Goal: Task Accomplishment & Management: Manage account settings

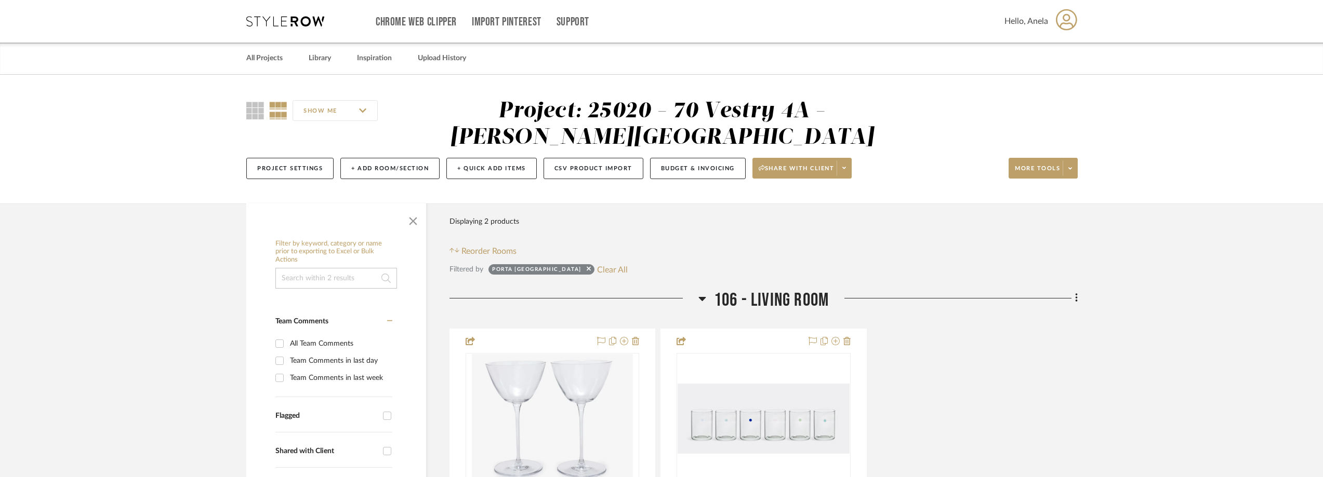
click at [275, 28] on div "Chrome Web Clipper Import Pinterest Support All Projects Library Inspiration Up…" at bounding box center [661, 21] width 831 height 43
click at [275, 21] on icon at bounding box center [285, 21] width 78 height 10
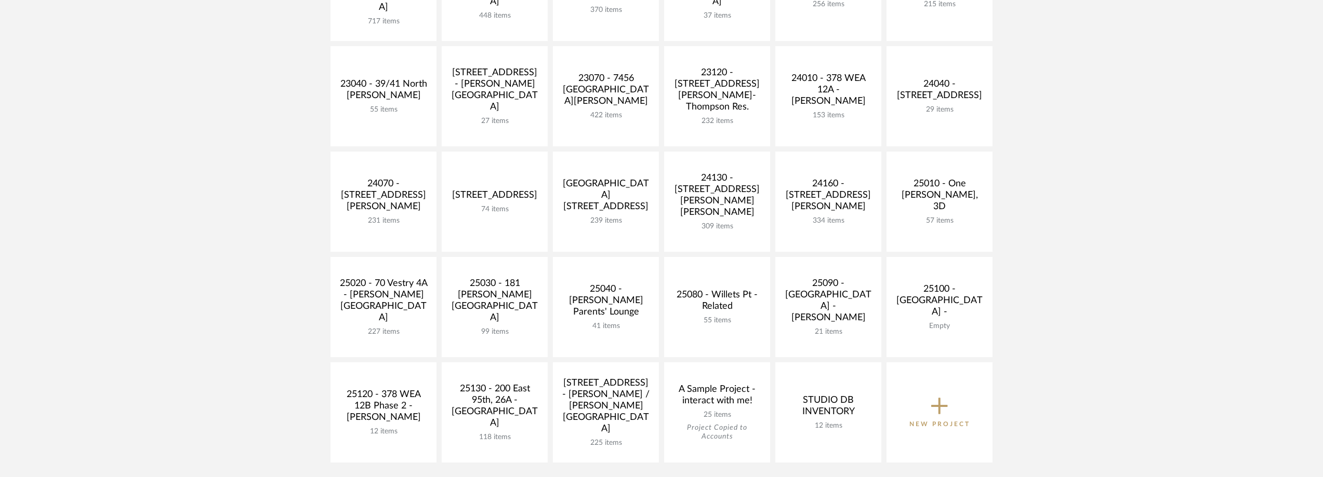
scroll to position [416, 0]
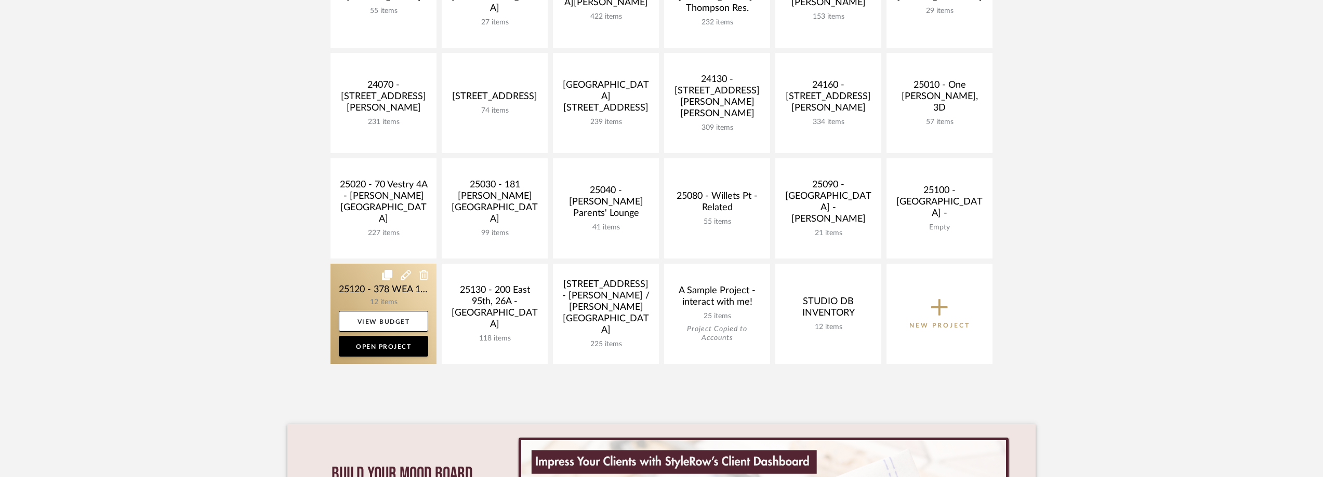
click at [343, 293] on link at bounding box center [383, 314] width 106 height 100
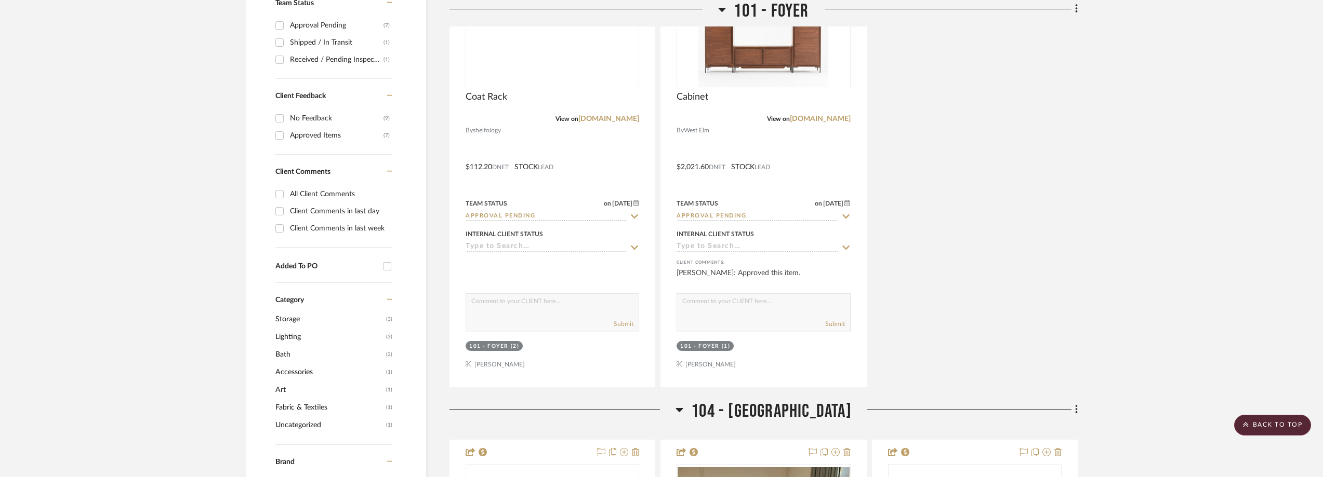
scroll to position [623, 0]
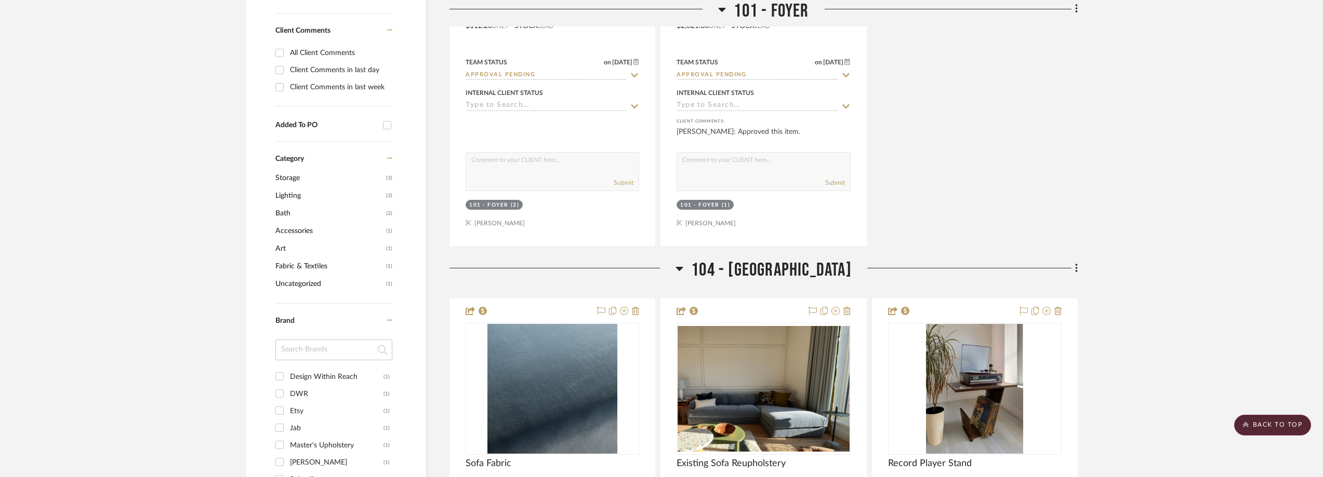
click at [322, 358] on input at bounding box center [333, 350] width 117 height 21
drag, startPoint x: 317, startPoint y: 350, endPoint x: 251, endPoint y: 343, distance: 66.3
click at [251, 343] on div "Filter by keyword, category or name prior to exporting to Excel or Bulk Actions…" at bounding box center [336, 203] width 180 height 1184
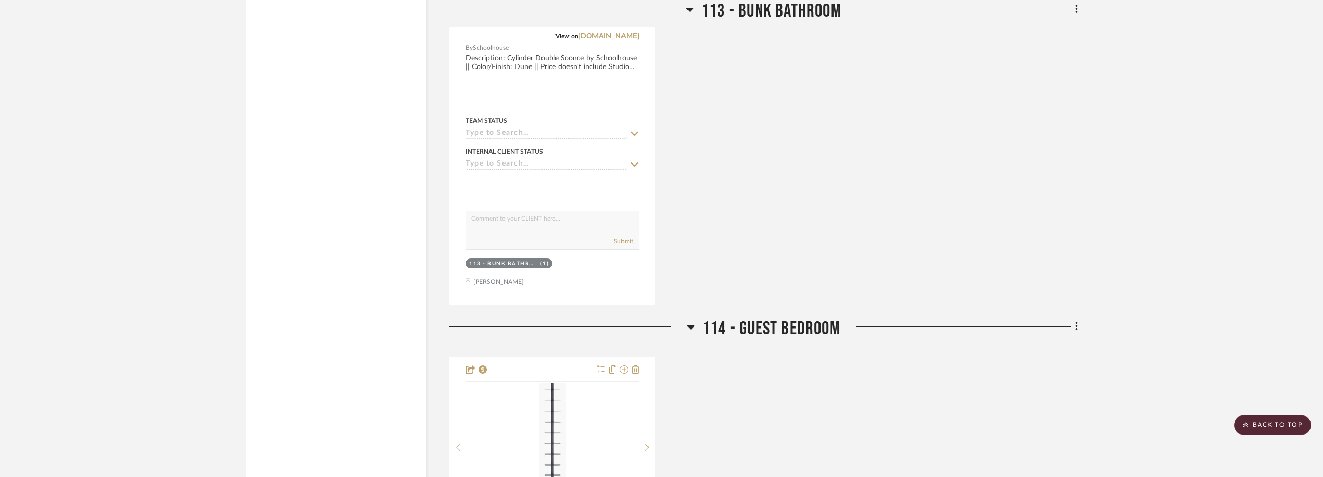
scroll to position [2858, 0]
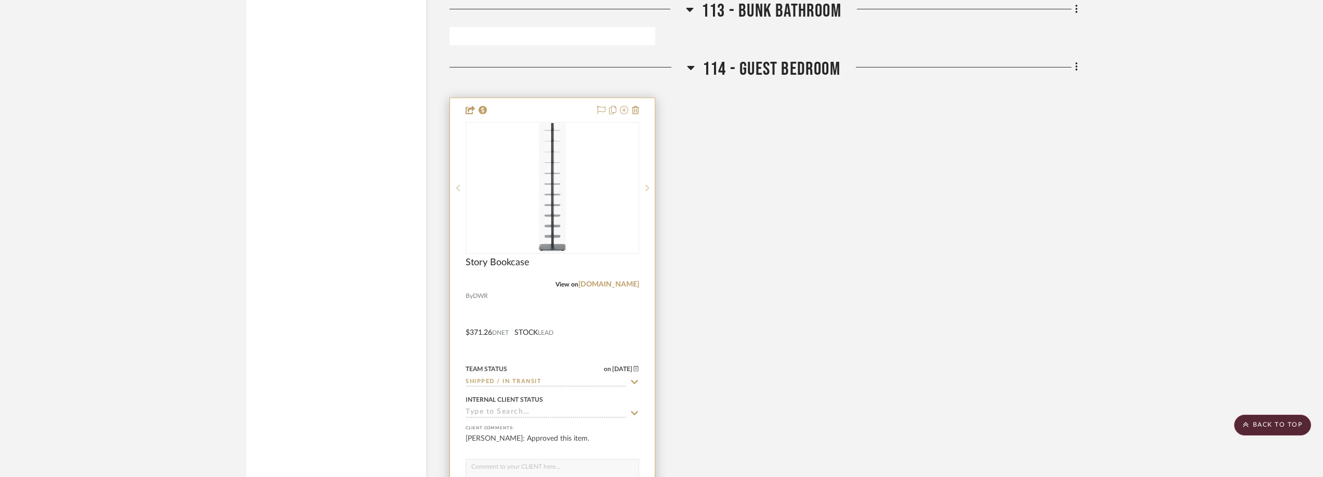
type input "[PERSON_NAME]"
click at [633, 379] on icon at bounding box center [634, 382] width 9 height 8
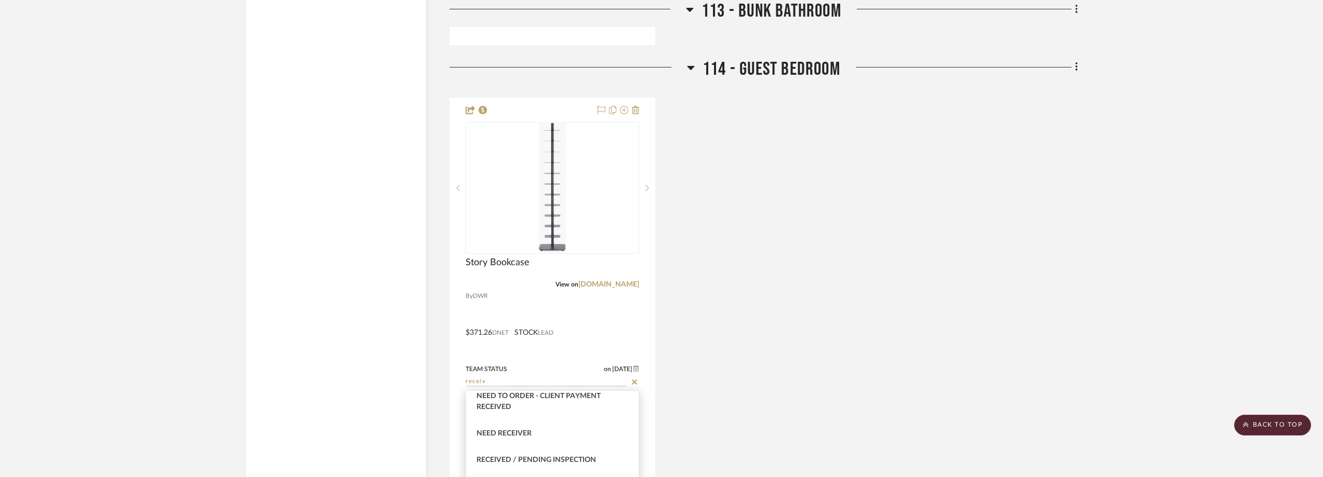
scroll to position [52, 0]
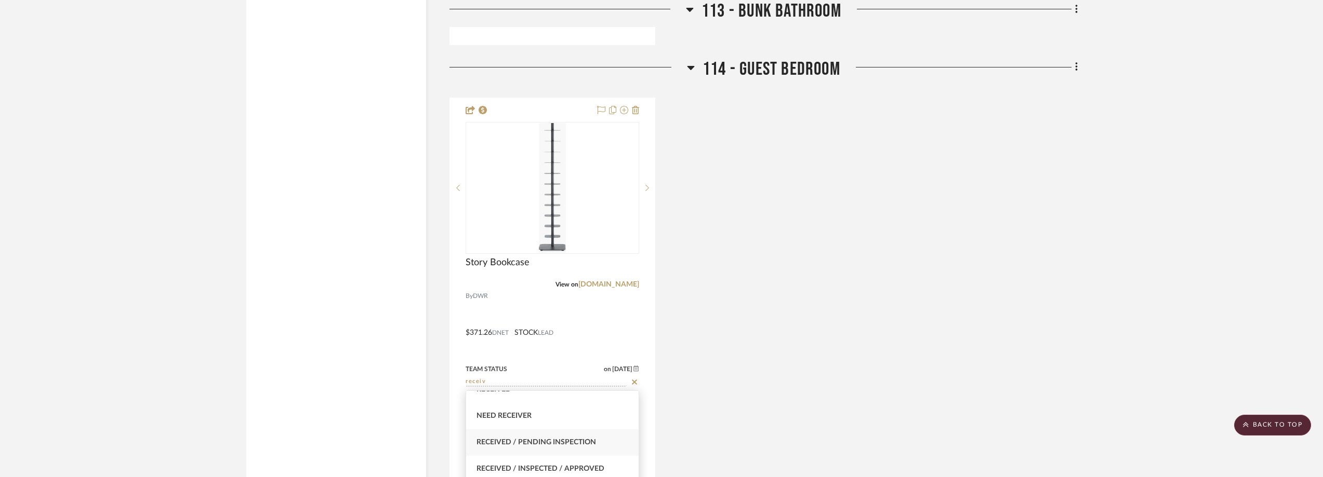
type input "receiv"
click at [582, 436] on div "Received / Pending Inspection" at bounding box center [552, 443] width 172 height 26
type input "[DATE]"
type input "Received / Pending Inspection"
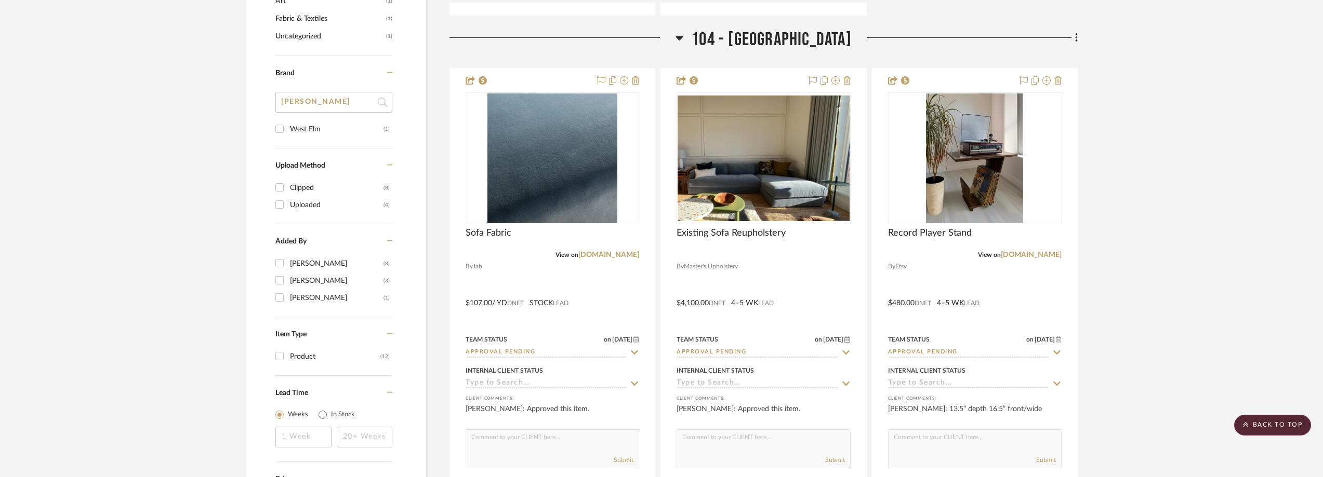
scroll to position [0, 0]
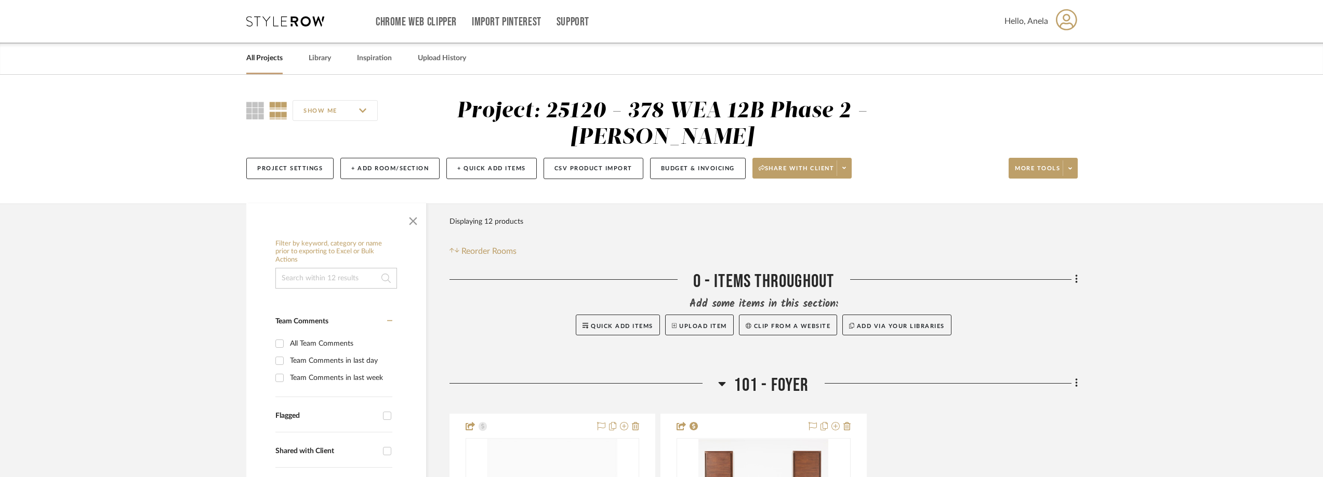
click at [285, 20] on icon at bounding box center [285, 21] width 78 height 10
